Goal: Use online tool/utility: Utilize a website feature to perform a specific function

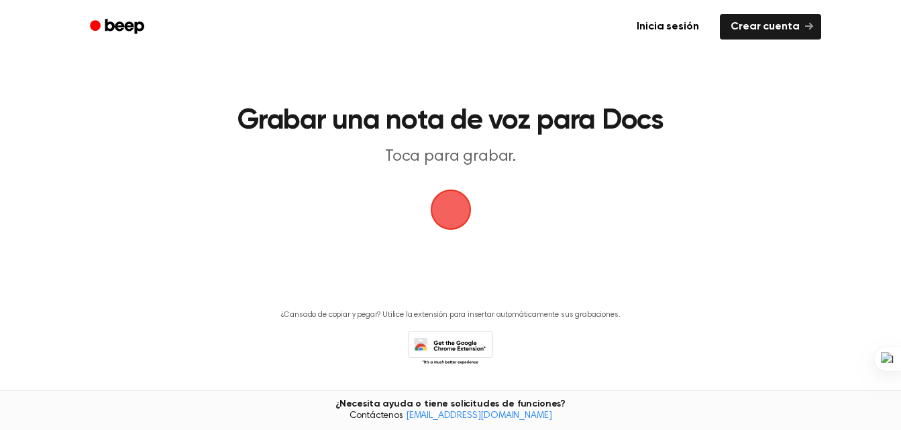
click at [446, 214] on span "button" at bounding box center [451, 210] width 38 height 38
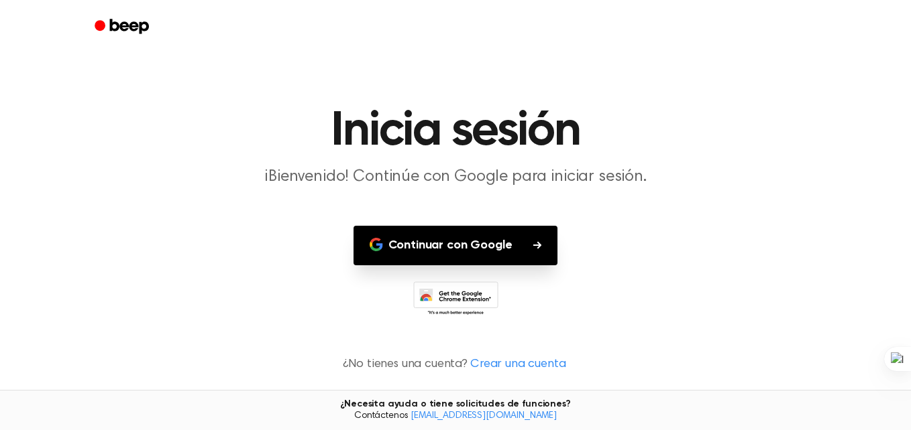
click at [475, 251] on font "Continuar con Google" at bounding box center [450, 246] width 124 height 18
click at [524, 245] on button "Continuar con Google" at bounding box center [455, 246] width 205 height 40
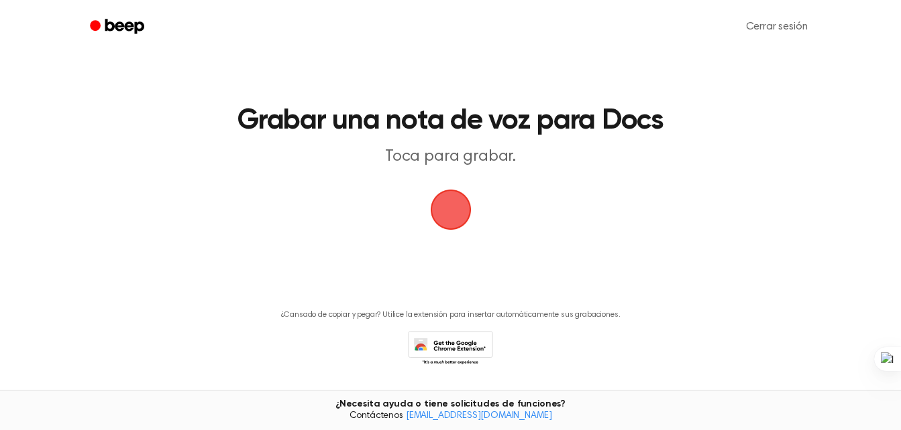
click at [445, 217] on span "button" at bounding box center [450, 210] width 41 height 41
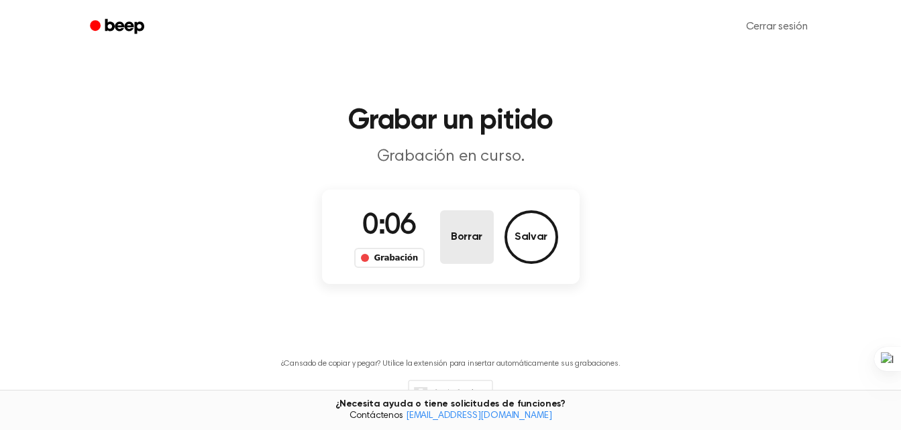
click at [471, 247] on button "Borrar" at bounding box center [467, 238] width 54 height 54
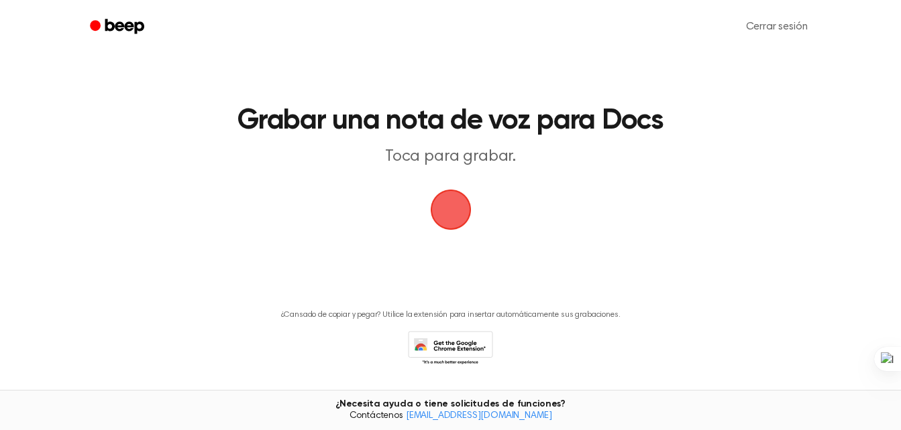
click at [460, 211] on span "button" at bounding box center [450, 210] width 41 height 41
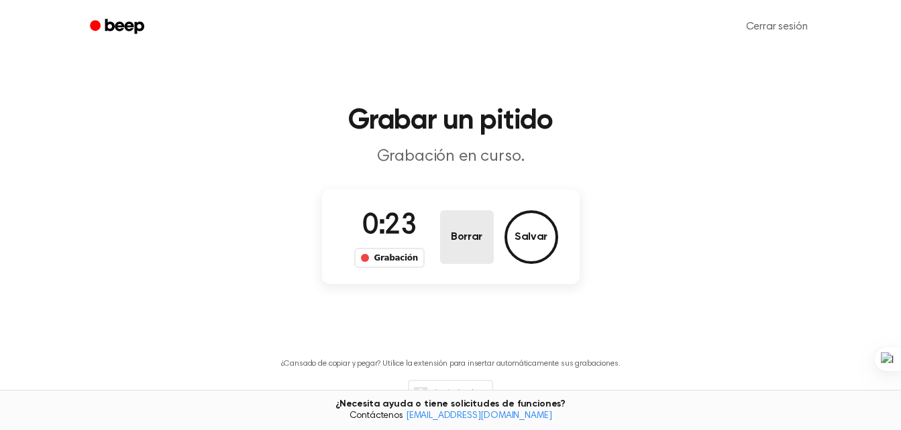
click at [461, 212] on button "Borrar" at bounding box center [467, 238] width 54 height 54
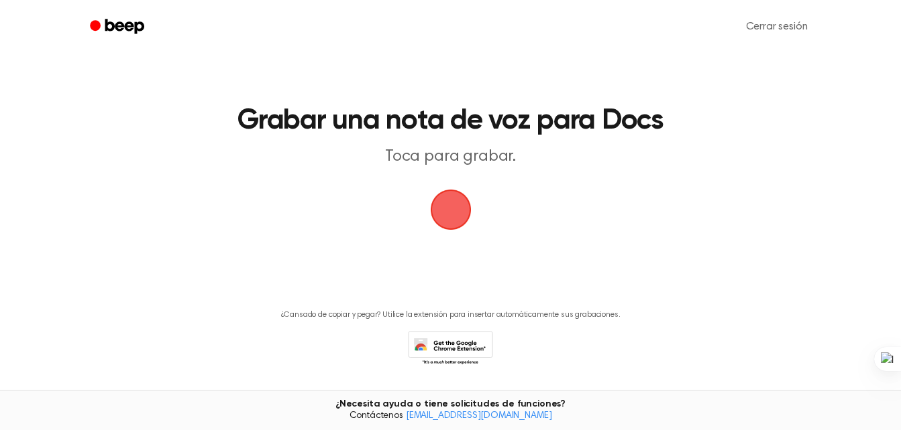
click at [447, 219] on span "button" at bounding box center [451, 210] width 38 height 38
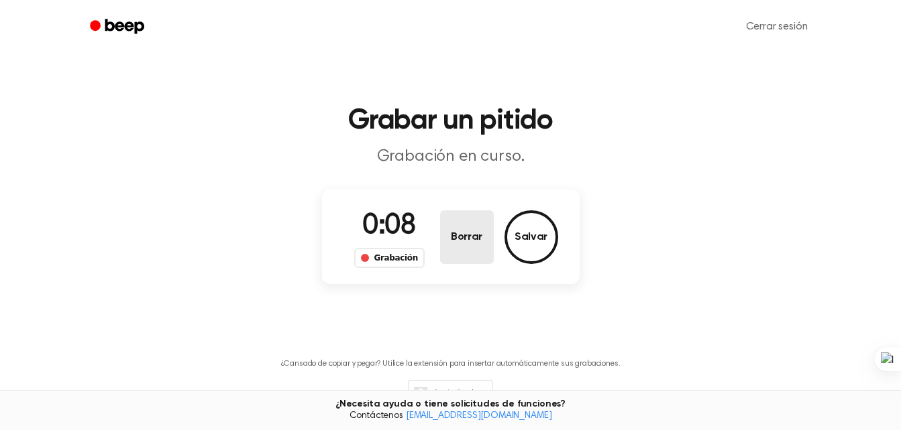
click at [447, 219] on button "Borrar" at bounding box center [467, 238] width 54 height 54
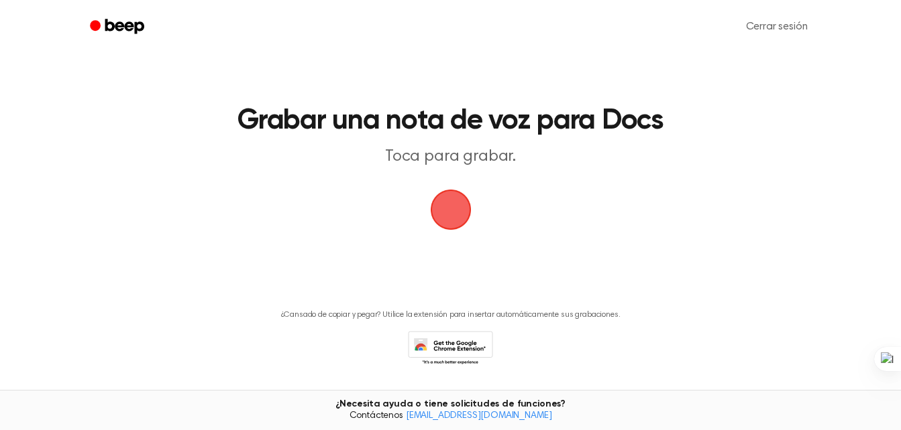
click at [450, 211] on span "button" at bounding box center [450, 210] width 41 height 41
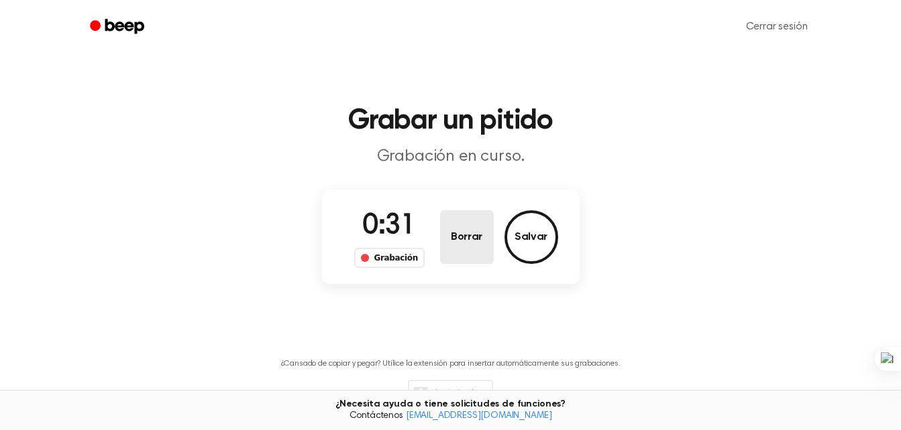
click at [474, 233] on button "Borrar" at bounding box center [467, 238] width 54 height 54
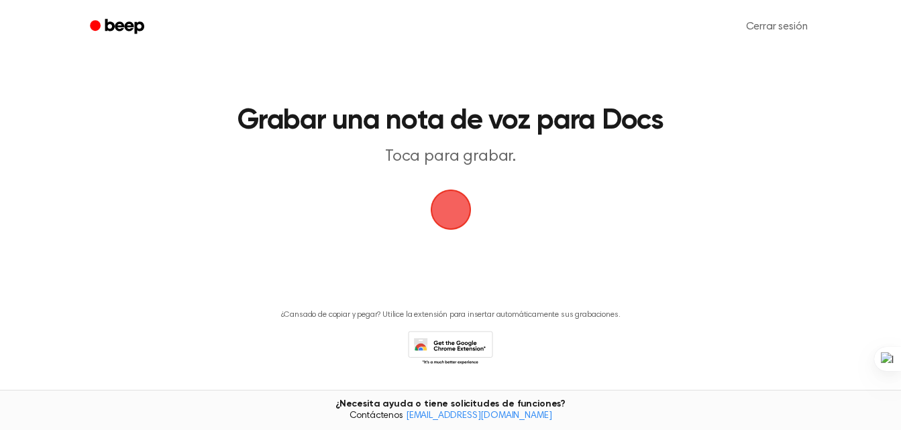
click at [447, 207] on span "button" at bounding box center [451, 210] width 38 height 38
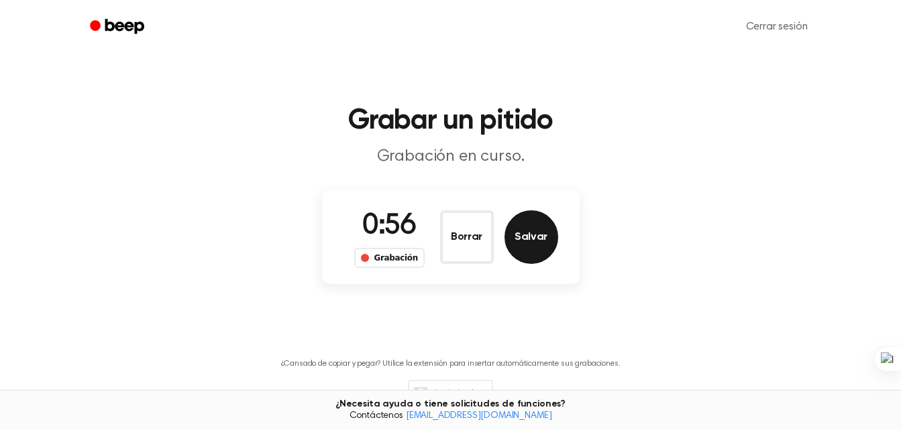
click at [522, 238] on button "Salvar" at bounding box center [531, 238] width 54 height 54
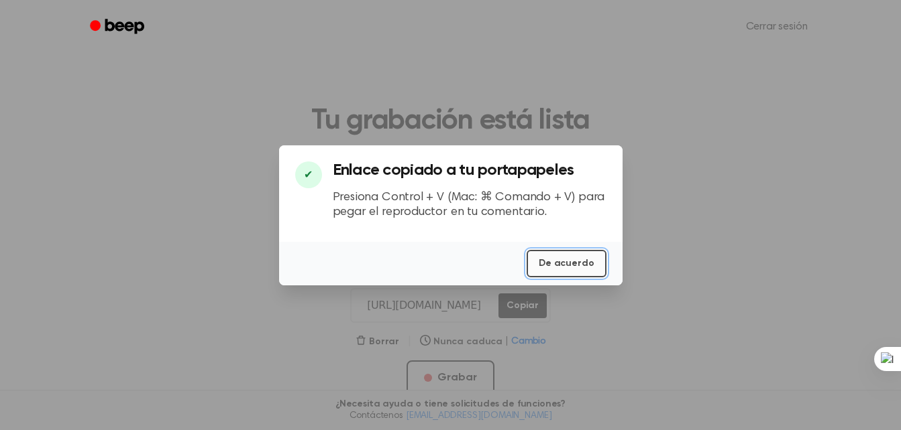
click at [575, 266] on button "De acuerdo" at bounding box center [565, 263] width 79 height 27
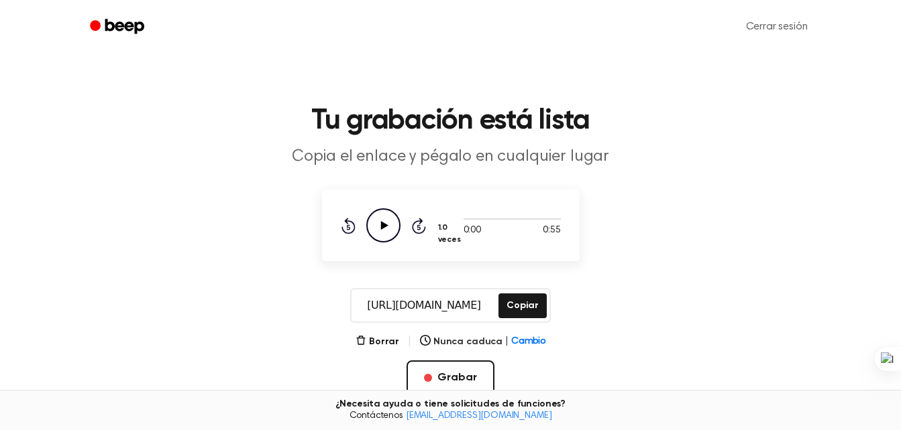
scroll to position [30, 0]
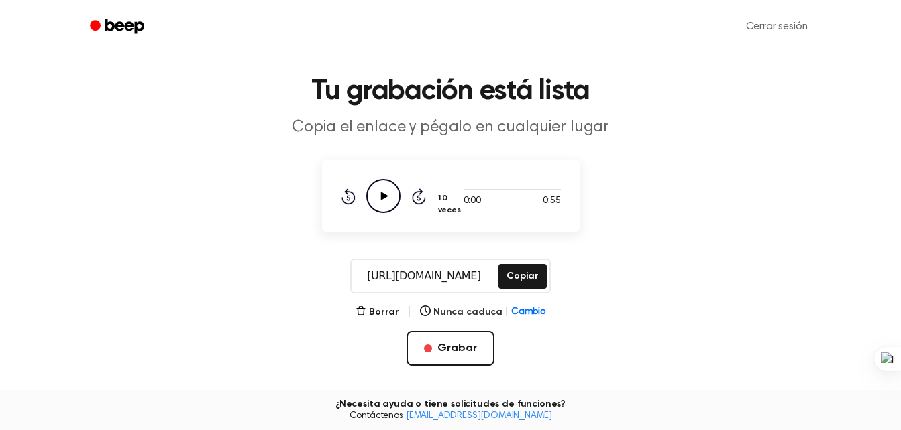
click at [386, 189] on icon "Reproducir audio" at bounding box center [383, 196] width 34 height 34
click at [347, 195] on icon "Rebobinar 5 segundos" at bounding box center [348, 196] width 15 height 17
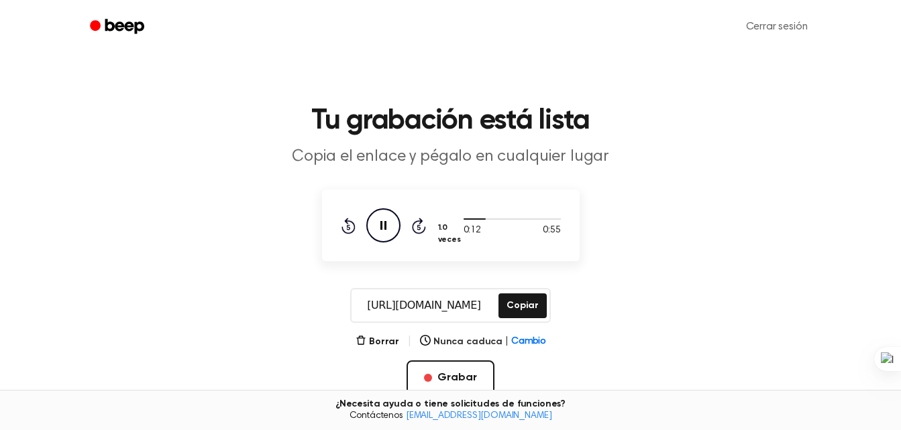
click at [386, 218] on icon "Pausar audio" at bounding box center [383, 226] width 34 height 34
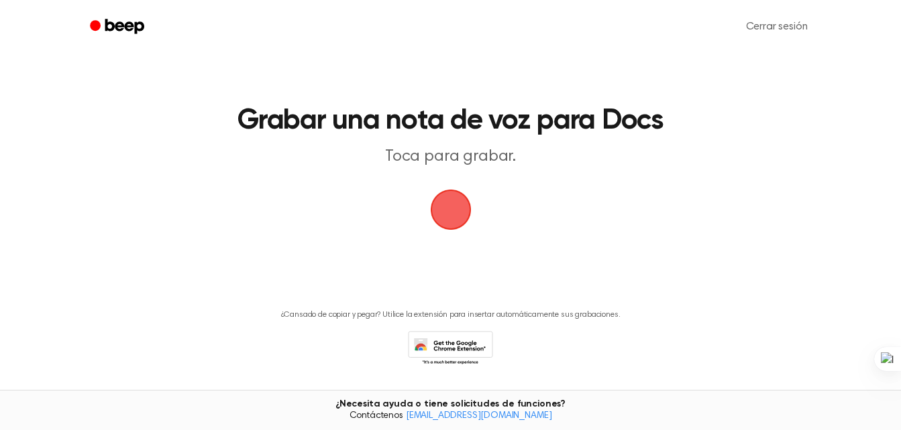
click at [457, 203] on span "button" at bounding box center [450, 210] width 48 height 48
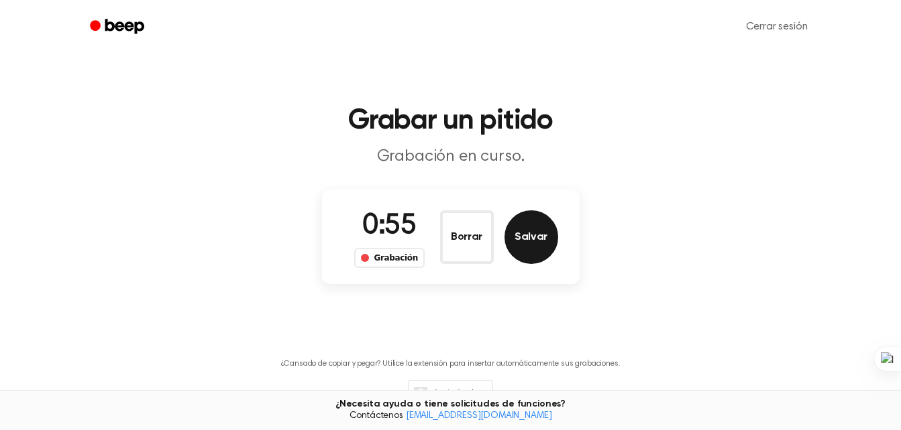
click at [530, 229] on button "Salvar" at bounding box center [531, 238] width 54 height 54
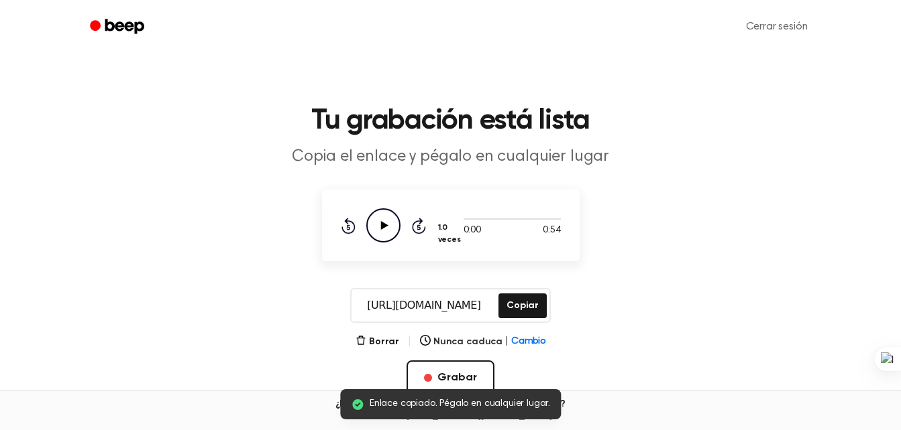
click at [382, 232] on icon "Reproducir audio" at bounding box center [383, 226] width 34 height 34
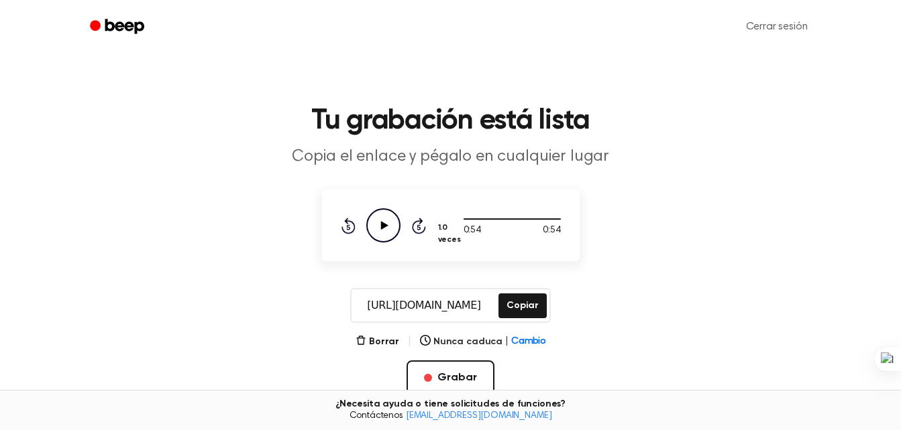
click at [390, 227] on icon "Reproducir audio" at bounding box center [383, 226] width 34 height 34
click at [531, 300] on button "Copiar" at bounding box center [522, 306] width 48 height 25
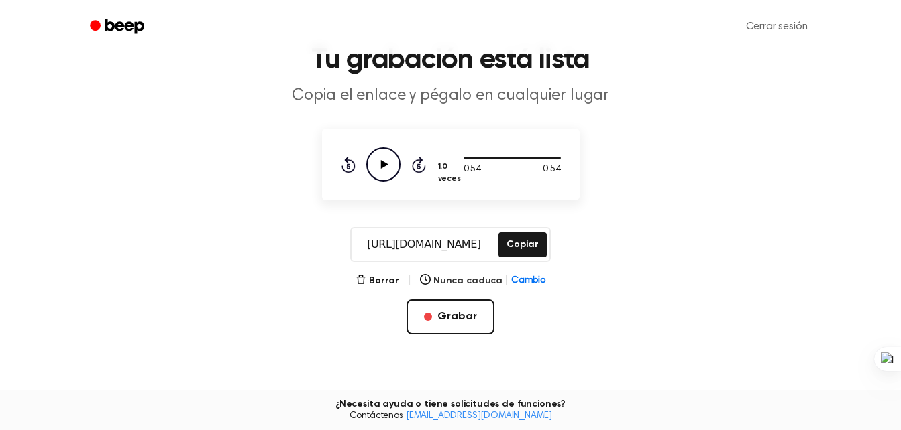
scroll to position [91, 0]
